Goal: Navigation & Orientation: Find specific page/section

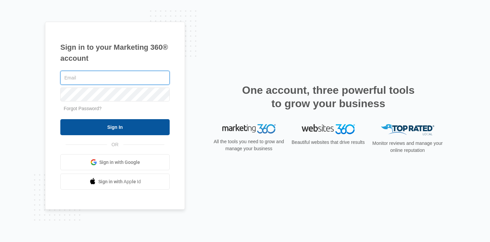
type input "[EMAIL_ADDRESS][DOMAIN_NAME]"
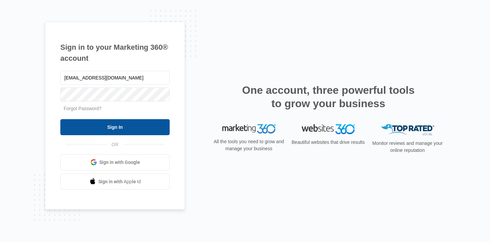
click at [111, 129] on input "Sign In" at bounding box center [114, 127] width 109 height 16
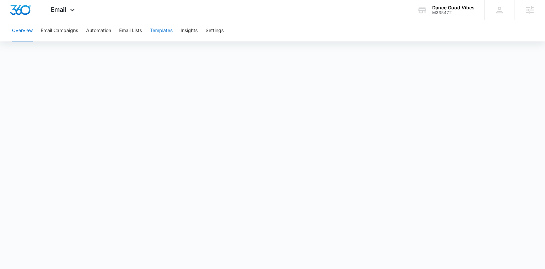
click at [168, 27] on button "Templates" at bounding box center [161, 30] width 23 height 21
click at [105, 35] on button "Automation" at bounding box center [98, 30] width 25 height 21
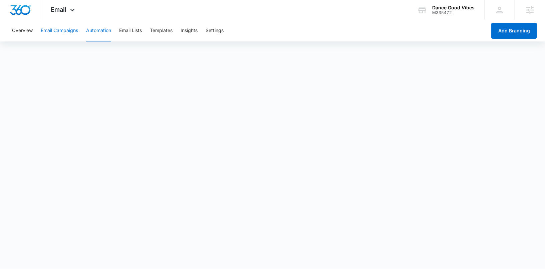
click at [57, 33] on button "Email Campaigns" at bounding box center [59, 30] width 37 height 21
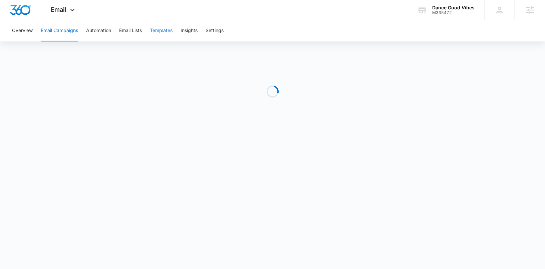
click at [163, 31] on button "Templates" at bounding box center [161, 30] width 23 height 21
